Goal: Transaction & Acquisition: Purchase product/service

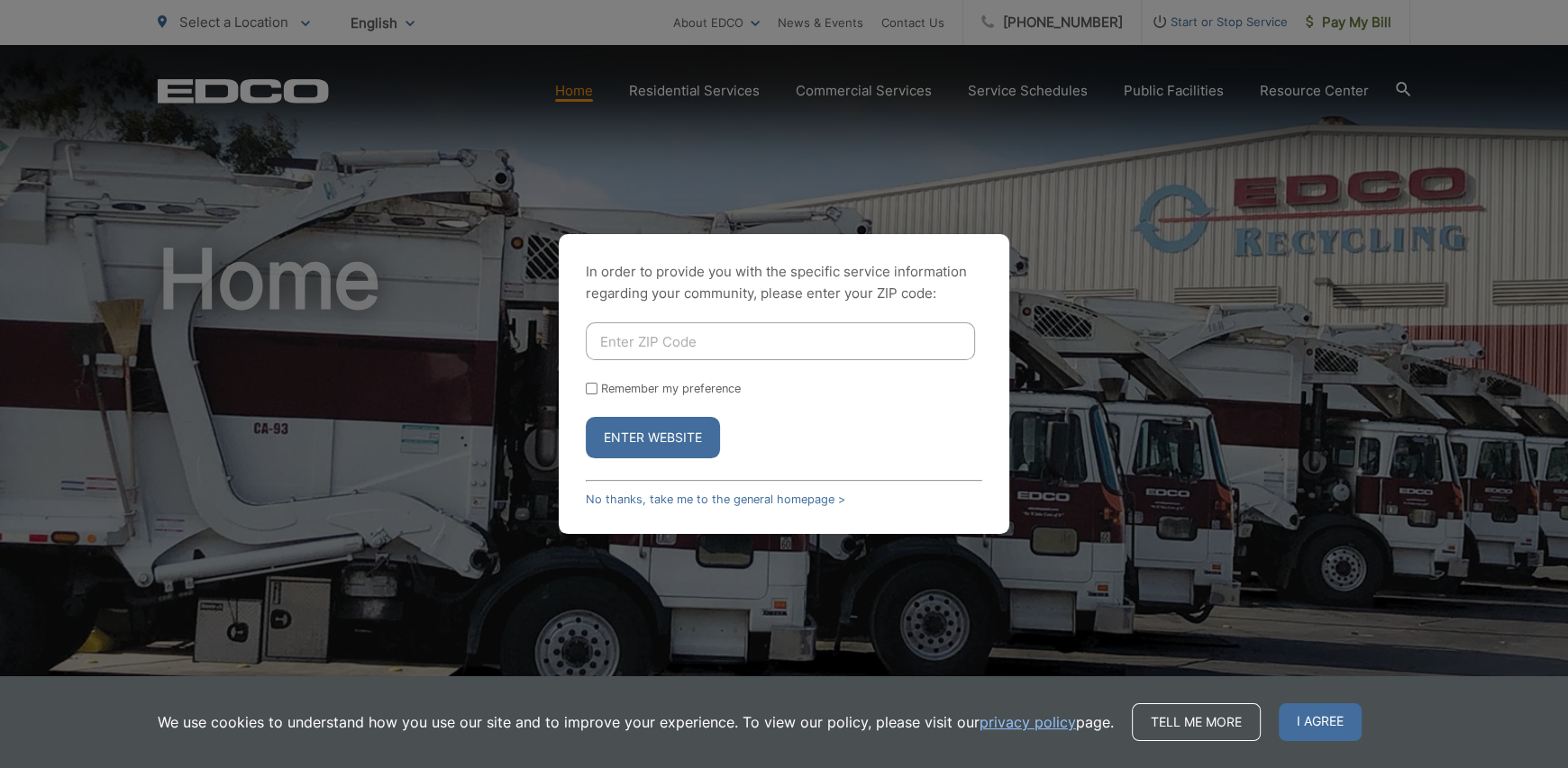
click at [709, 357] on input "Enter ZIP Code" at bounding box center [780, 341] width 390 height 37
type input "92081"
click at [668, 442] on button "Enter Website" at bounding box center [653, 437] width 134 height 41
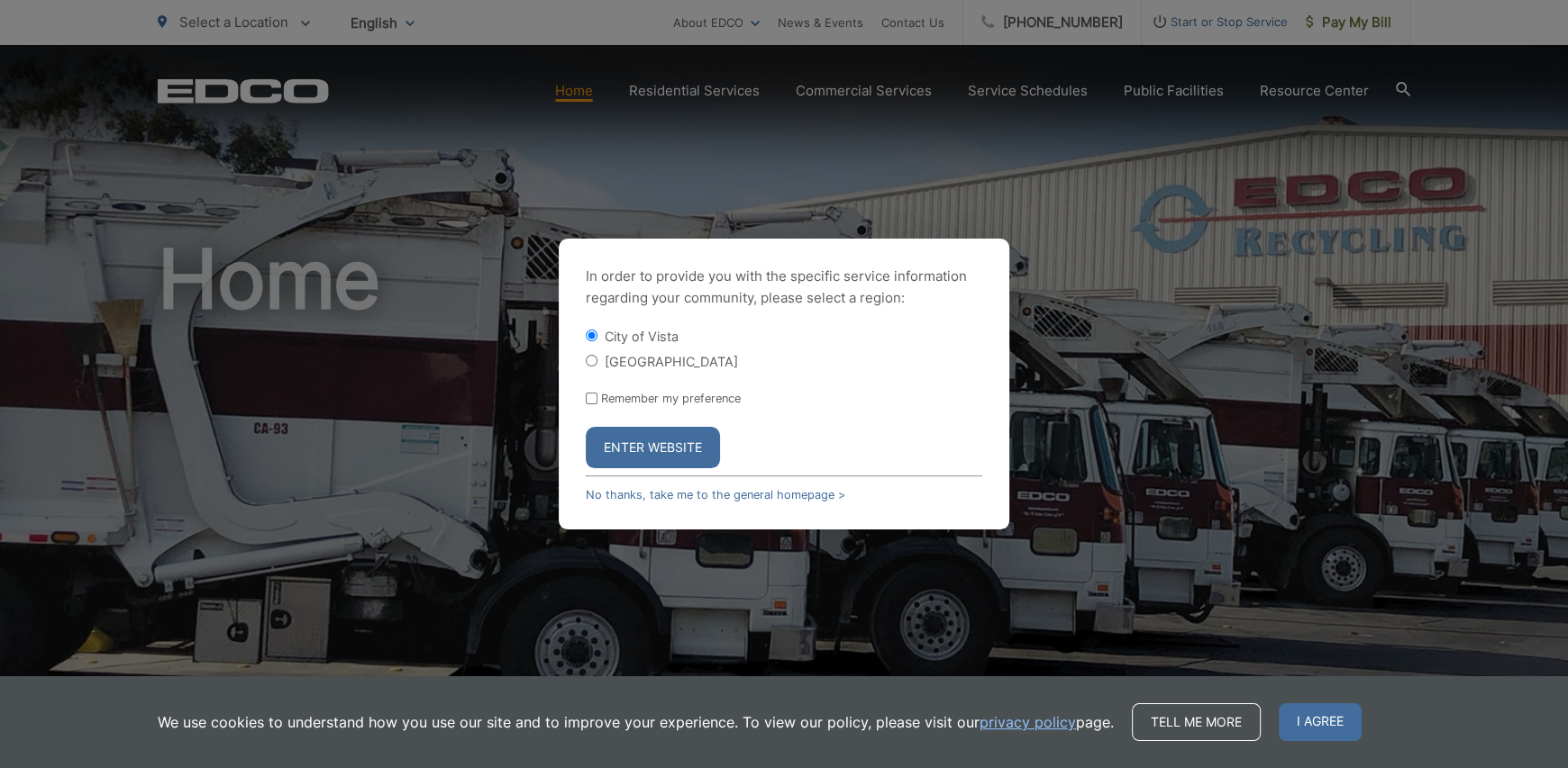
click at [658, 441] on button "Enter Website" at bounding box center [653, 447] width 134 height 41
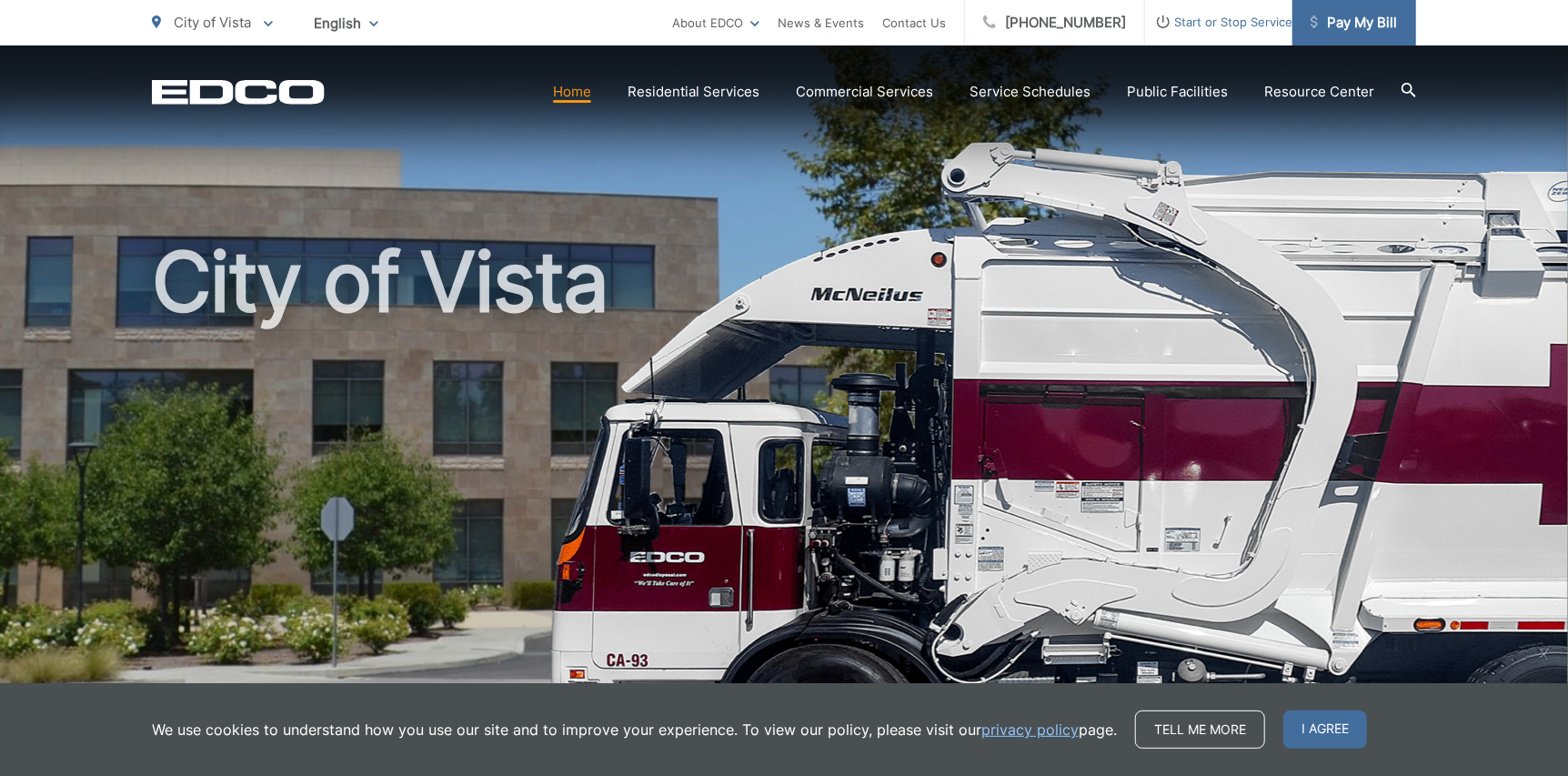
click at [1354, 23] on span "Pay My Bill" at bounding box center [1354, 23] width 87 height 22
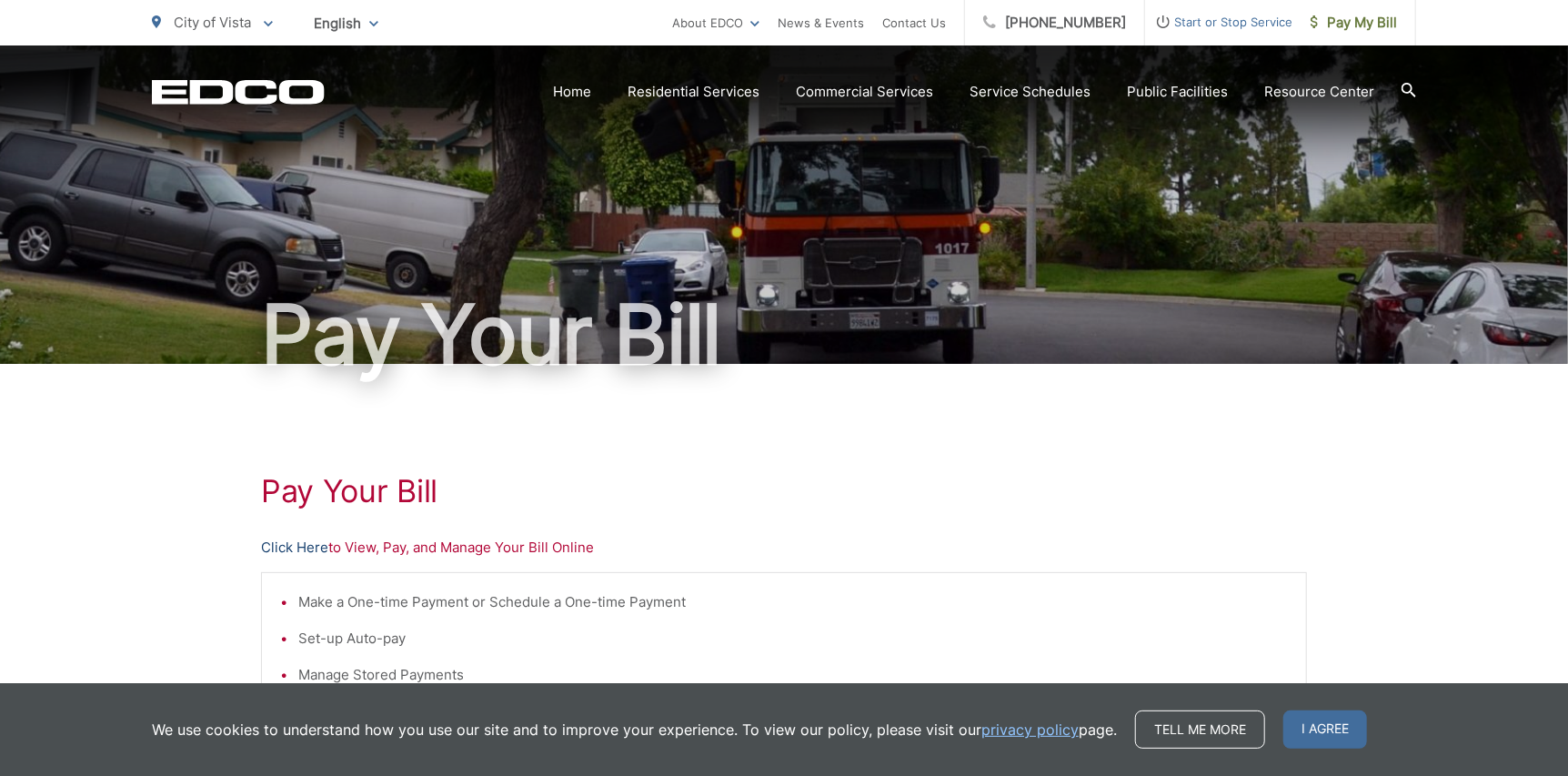
click at [302, 538] on link "Click Here" at bounding box center [294, 548] width 67 height 22
